Goal: Information Seeking & Learning: Learn about a topic

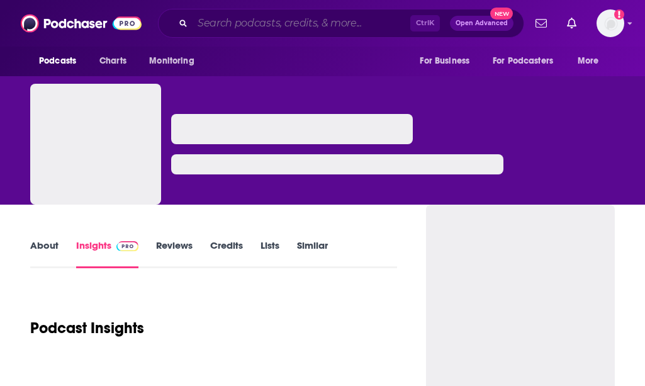
click at [212, 23] on input "Search podcasts, credits, & more..." at bounding box center [302, 23] width 218 height 20
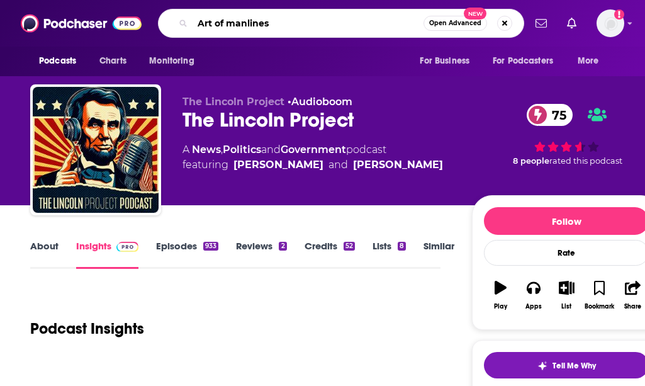
type input "Art of manliness"
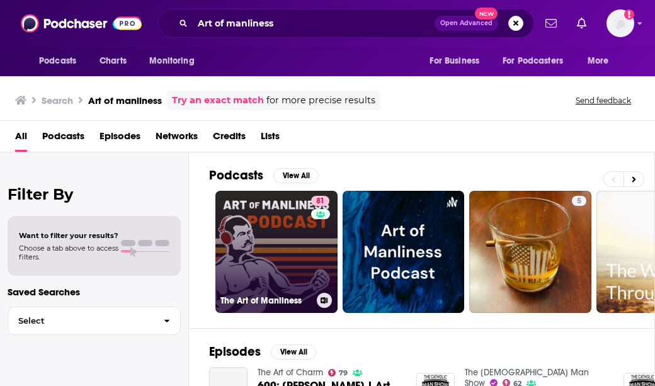
click at [302, 254] on link "81 The Art of Manliness" at bounding box center [276, 252] width 122 height 122
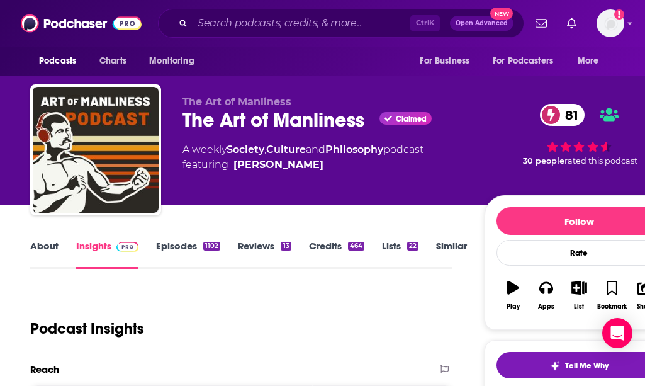
click at [40, 255] on link "About" at bounding box center [44, 254] width 28 height 29
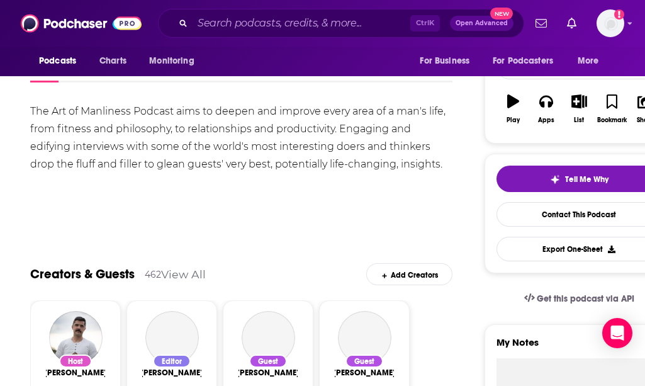
scroll to position [189, 0]
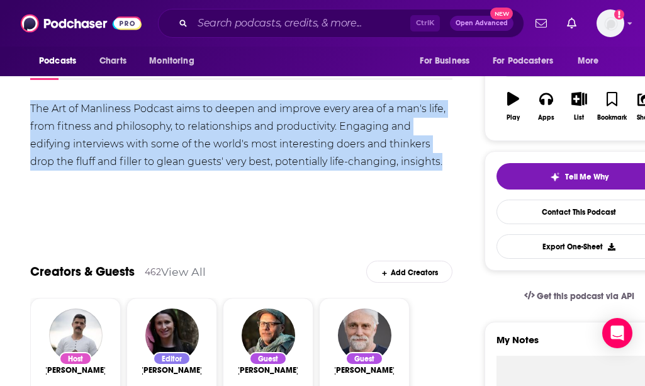
drag, startPoint x: 28, startPoint y: 106, endPoint x: 449, endPoint y: 163, distance: 424.9
copy div "The Art of Manliness Podcast aims to deepen and improve every area of a man's l…"
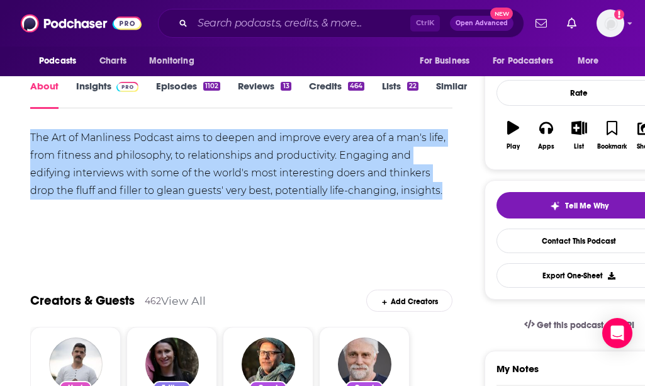
scroll to position [63, 0]
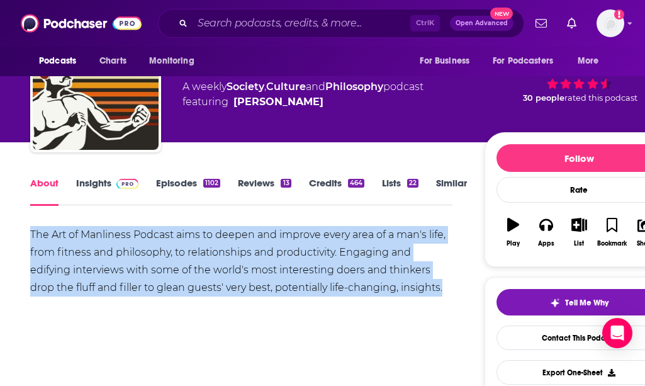
click at [174, 183] on link "Episodes 1102" at bounding box center [188, 191] width 64 height 29
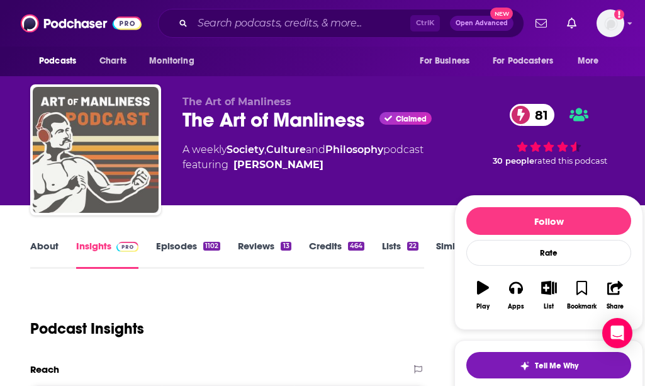
drag, startPoint x: 94, startPoint y: 239, endPoint x: 153, endPoint y: 191, distance: 76.0
click at [149, 193] on img "The Art of Manliness" at bounding box center [96, 150] width 126 height 126
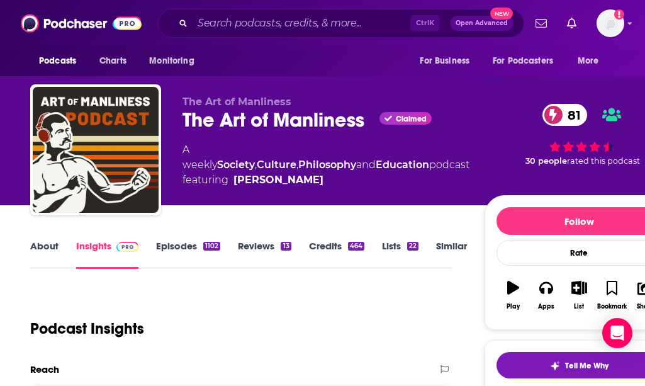
click at [115, 247] on span at bounding box center [124, 246] width 27 height 12
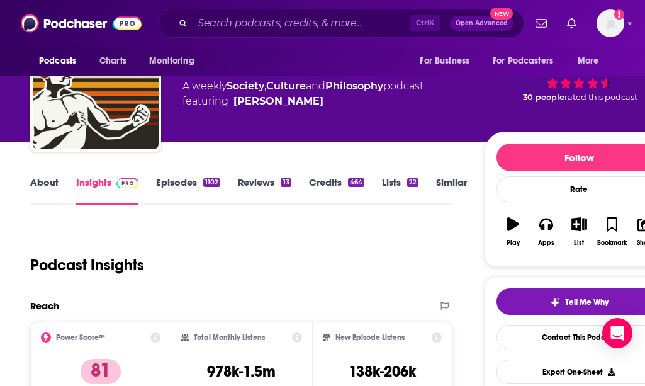
scroll to position [63, 0]
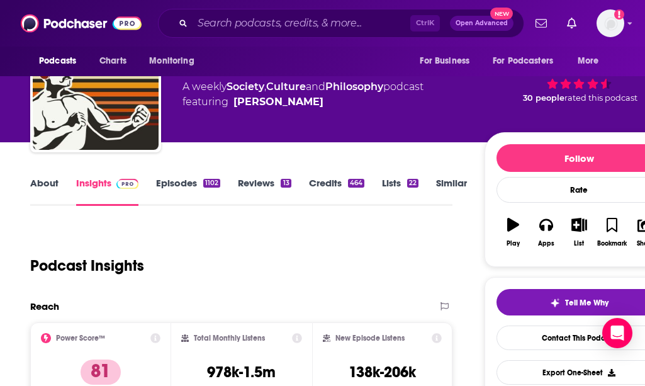
click at [183, 180] on link "Episodes 1102" at bounding box center [188, 191] width 64 height 29
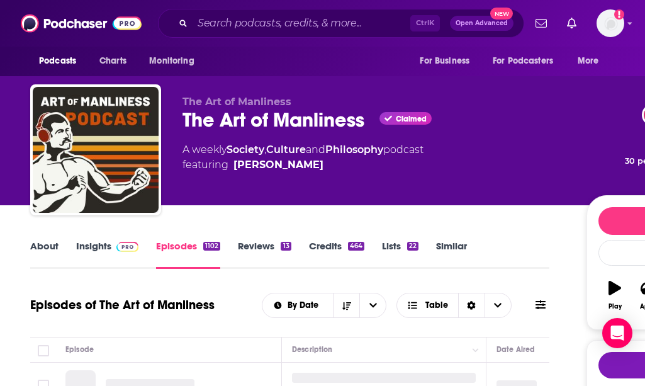
click at [255, 245] on link "Reviews 13" at bounding box center [264, 254] width 53 height 29
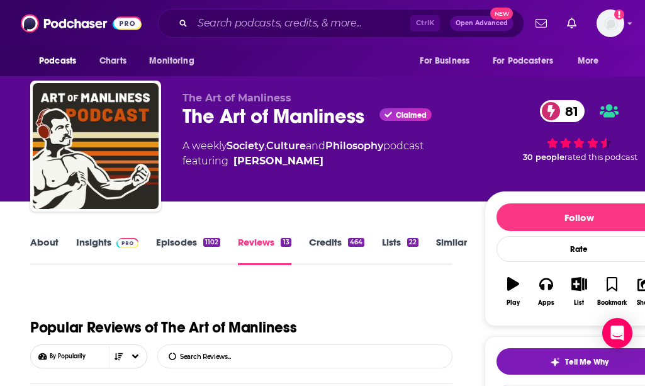
scroll to position [126, 0]
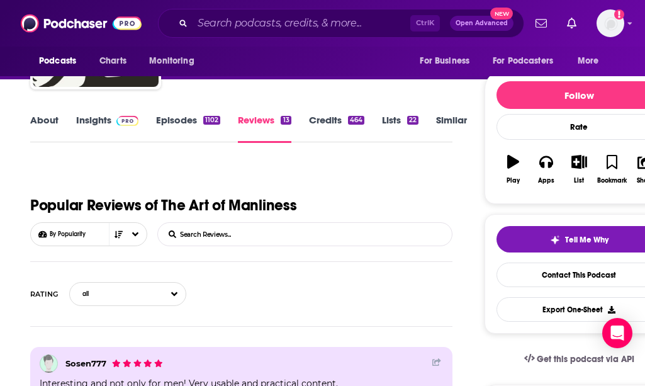
click at [93, 121] on link "Insights" at bounding box center [107, 128] width 62 height 29
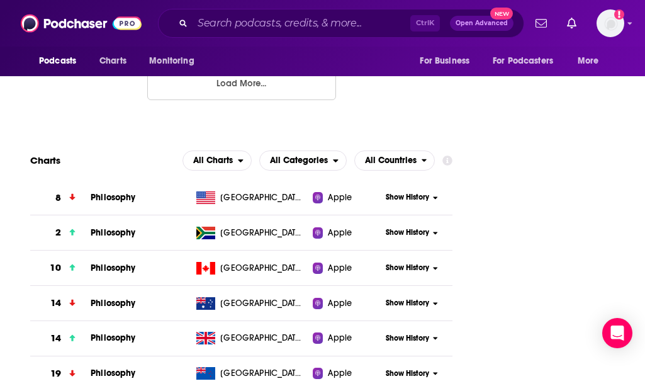
scroll to position [1574, 0]
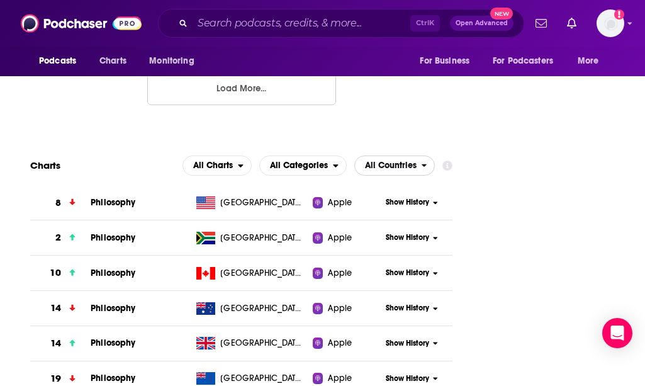
click at [363, 155] on span "All Countries" at bounding box center [388, 165] width 67 height 21
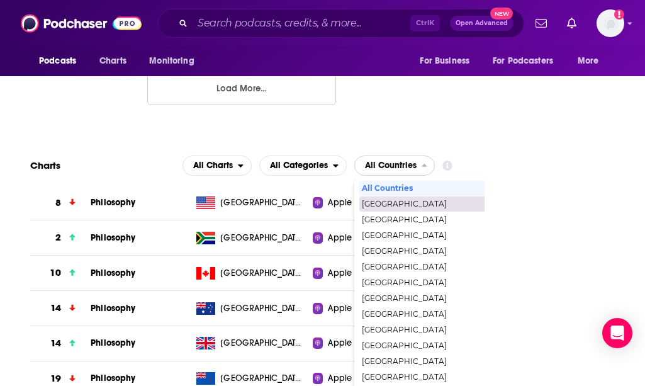
click at [409, 200] on span "[GEOGRAPHIC_DATA]" at bounding box center [449, 204] width 174 height 8
